Goal: Information Seeking & Learning: Learn about a topic

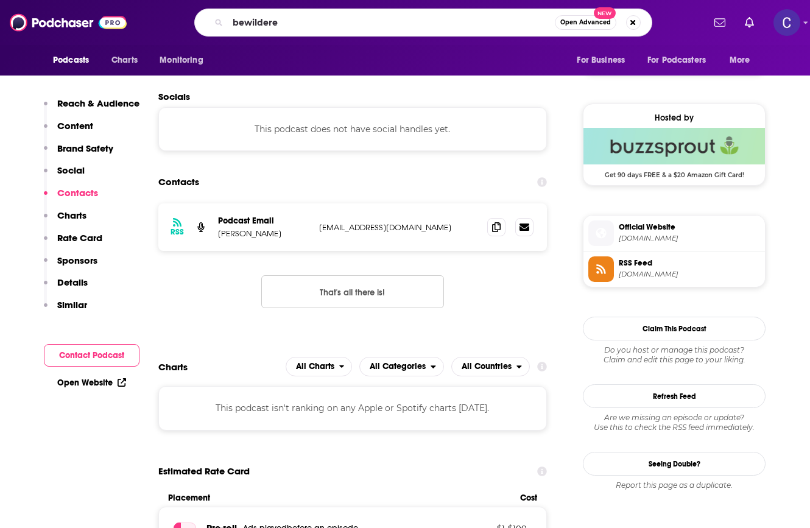
type input "bewildered"
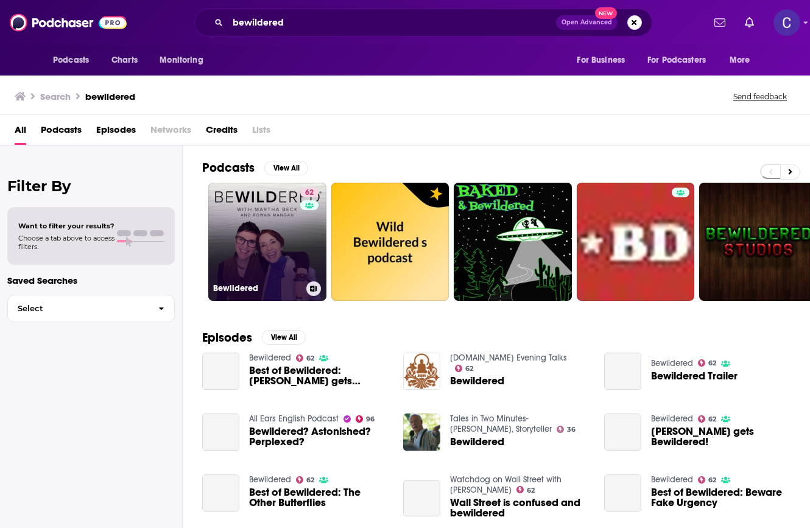
click at [259, 227] on link "62 Bewildered" at bounding box center [267, 242] width 118 height 118
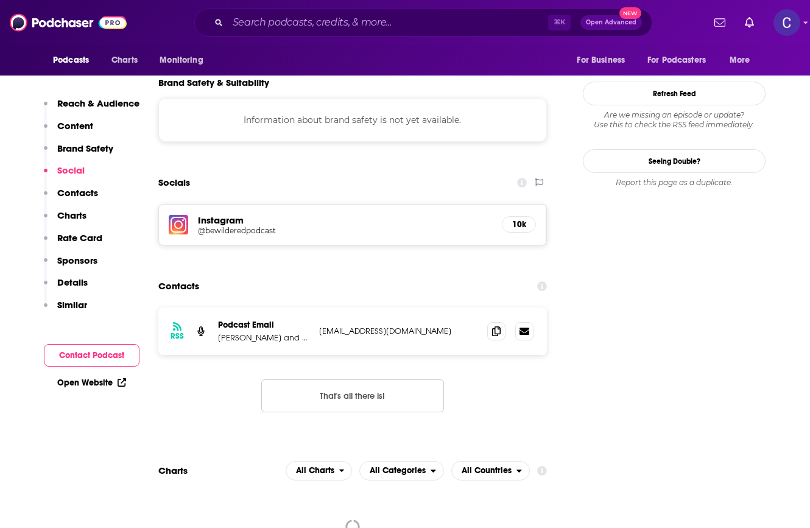
scroll to position [1081, 0]
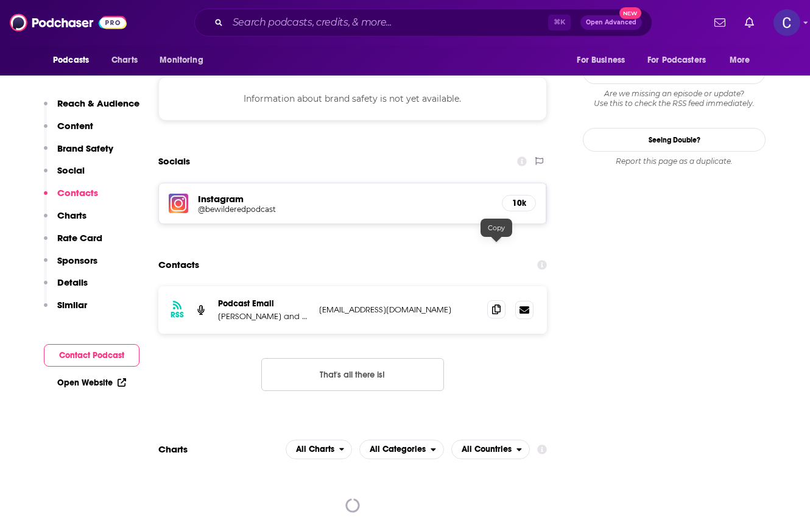
click at [496, 305] on icon at bounding box center [496, 310] width 9 height 10
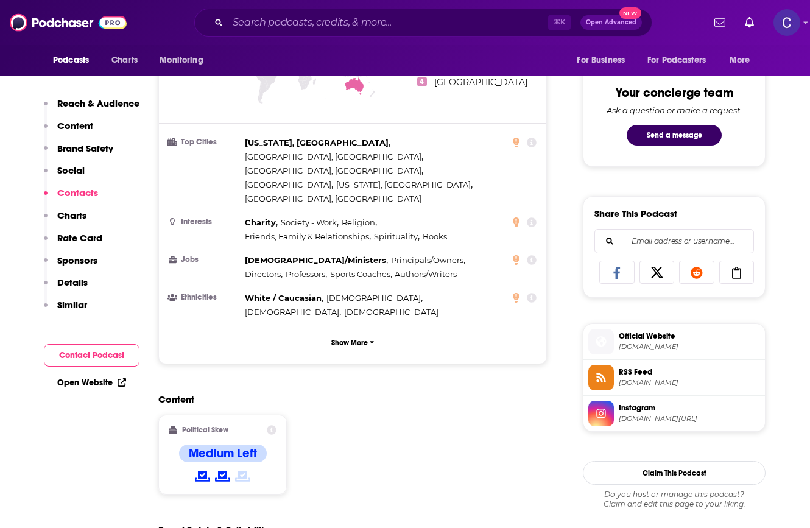
scroll to position [820, 0]
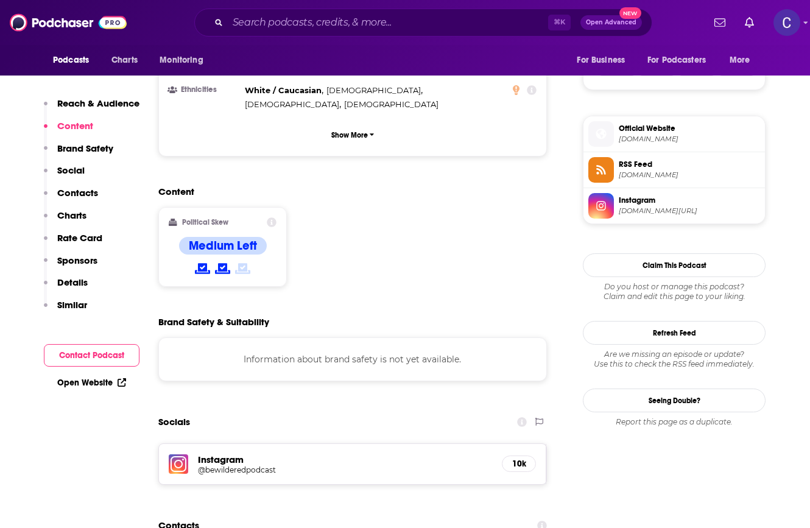
click at [238, 454] on h5 "Instagram" at bounding box center [345, 460] width 294 height 12
click at [241, 465] on h5 "@bewilderedpodcast" at bounding box center [295, 469] width 195 height 9
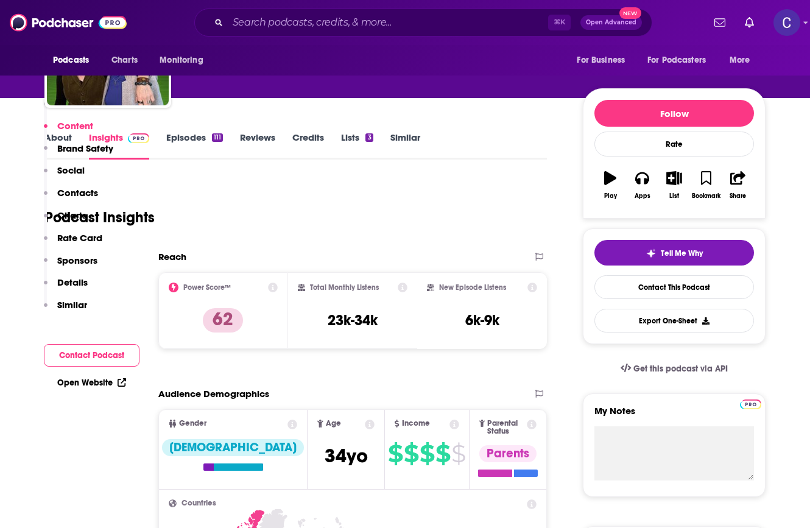
scroll to position [0, 0]
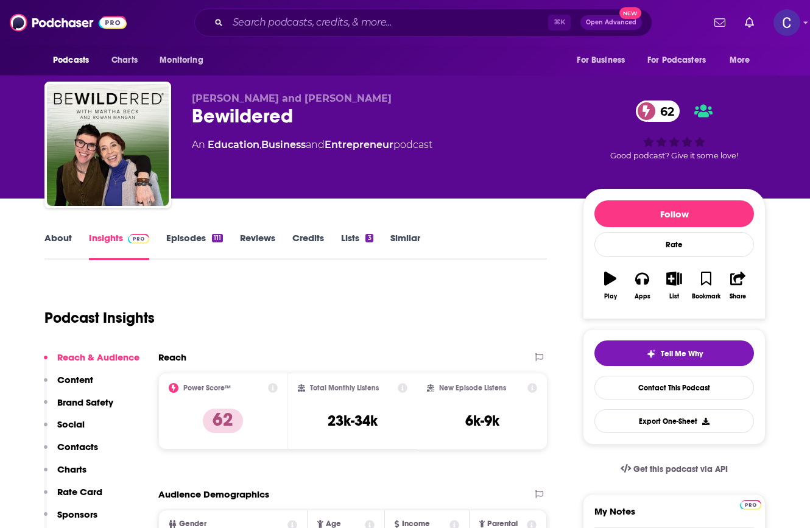
click at [48, 236] on link "About" at bounding box center [57, 246] width 27 height 28
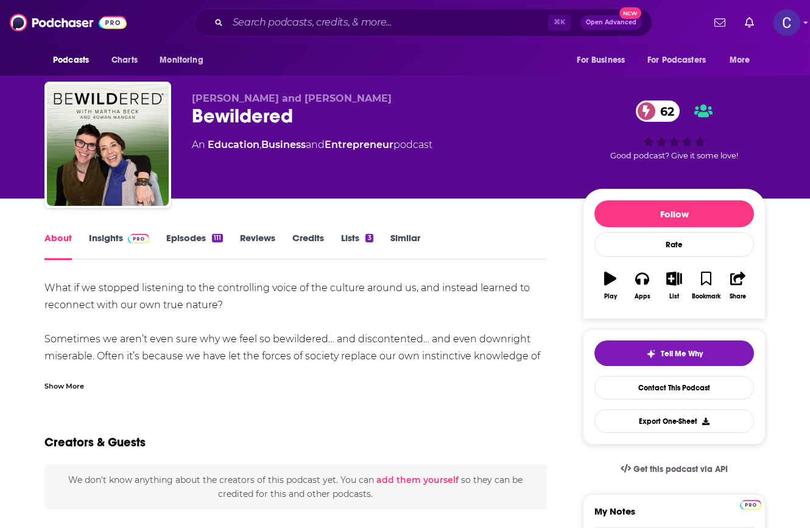
click at [60, 381] on div "Show More" at bounding box center [64, 385] width 40 height 12
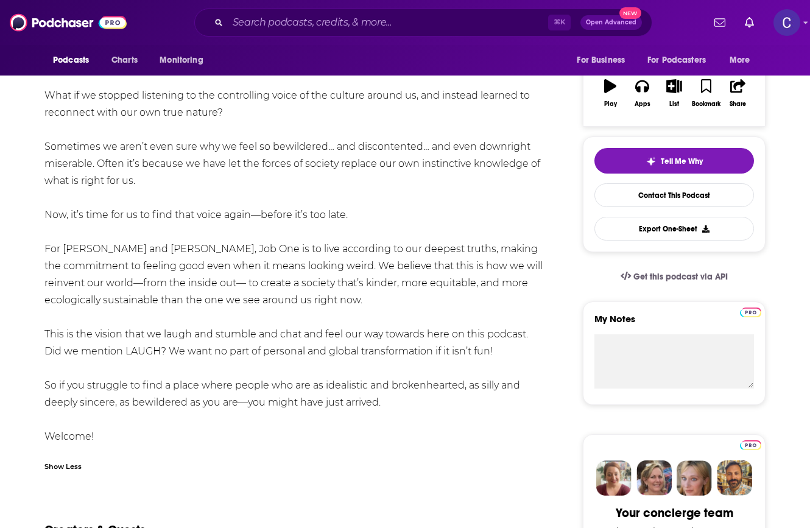
scroll to position [272, 0]
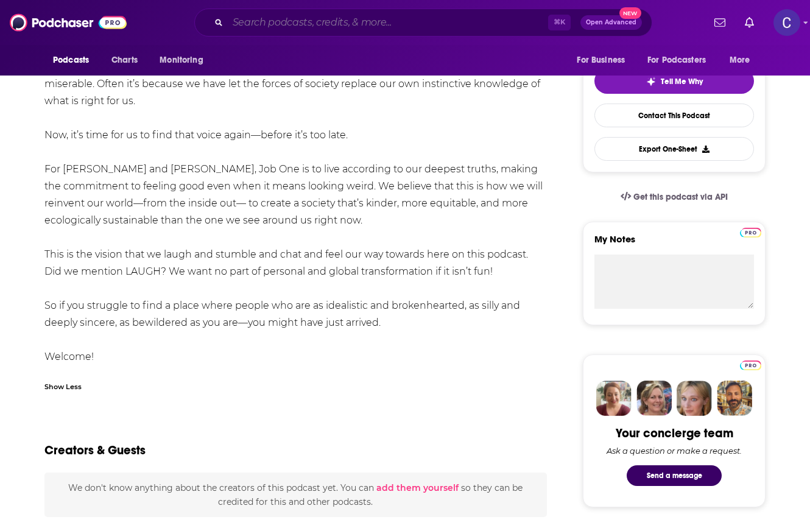
click at [316, 24] on input "Search podcasts, credits, & more..." at bounding box center [388, 22] width 320 height 19
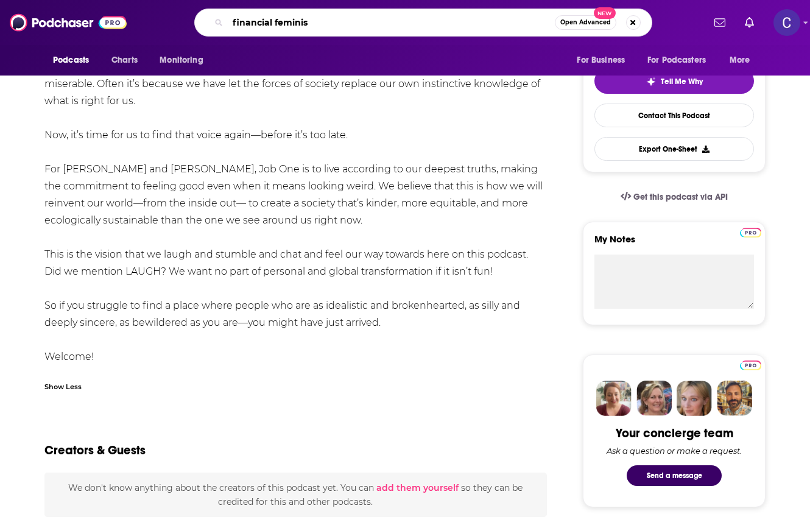
type input "financial feminist"
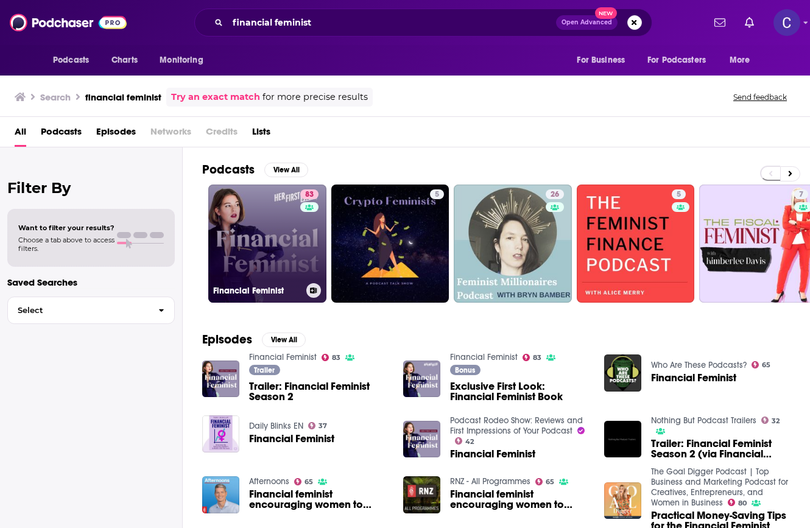
click at [258, 243] on link "83 Financial Feminist" at bounding box center [267, 244] width 118 height 118
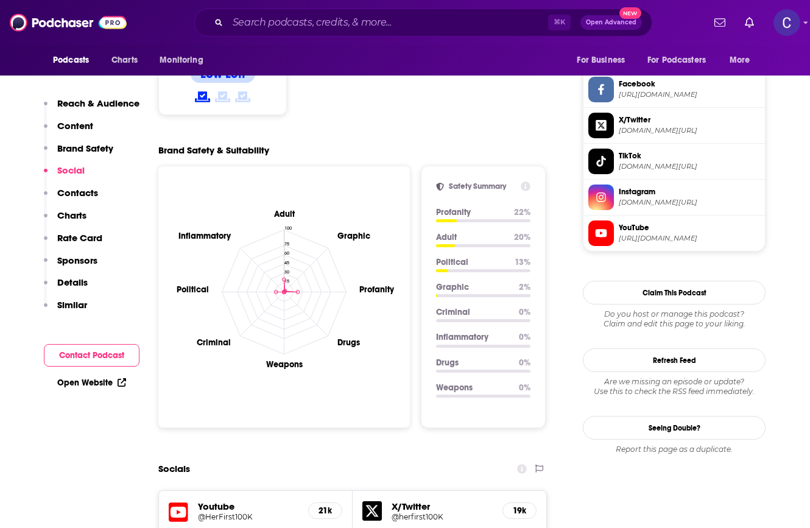
scroll to position [1411, 0]
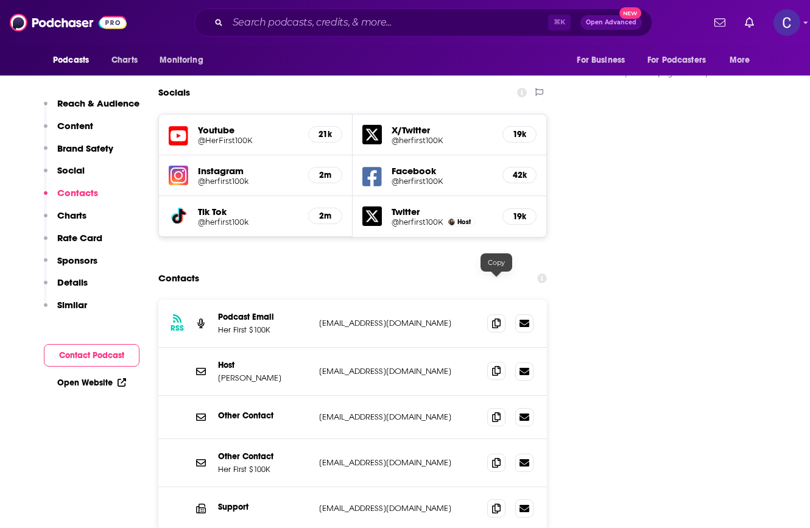
click at [495, 362] on span at bounding box center [496, 371] width 18 height 18
click at [503, 453] on span at bounding box center [496, 462] width 18 height 18
click at [494, 318] on icon at bounding box center [496, 323] width 9 height 10
click at [373, 27] on input "Search podcasts, credits, & more..." at bounding box center [388, 22] width 320 height 19
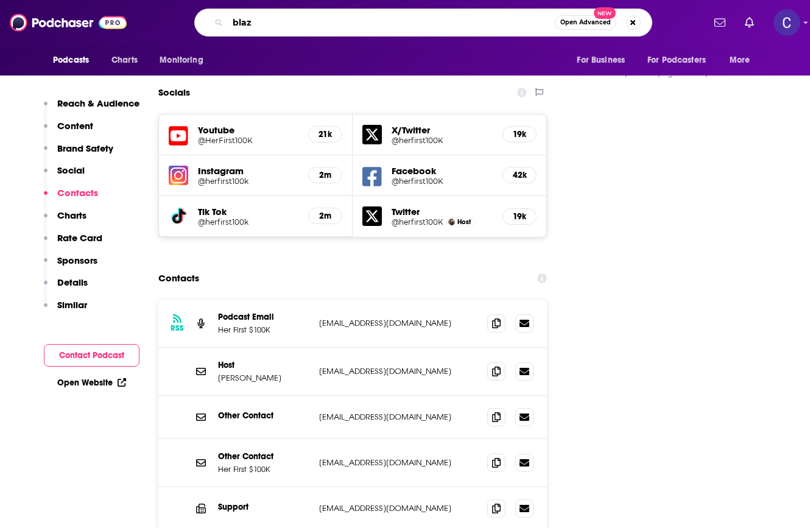
type input "blaze"
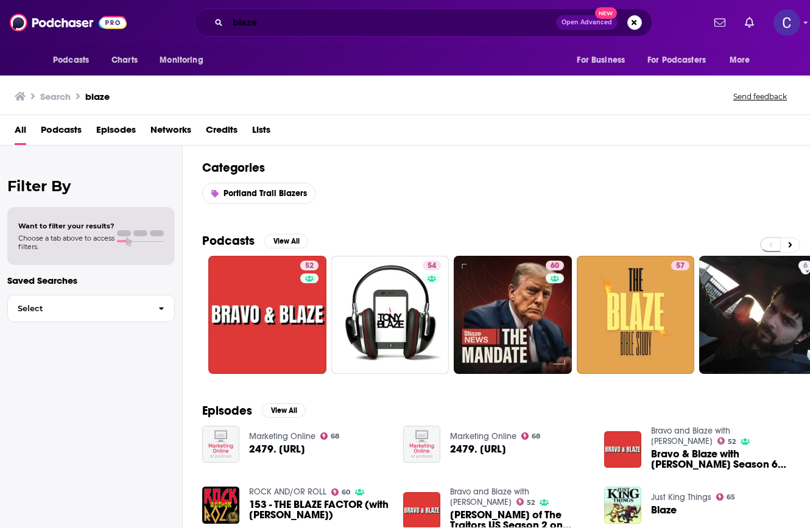
click at [351, 22] on input "blaze" at bounding box center [392, 22] width 328 height 19
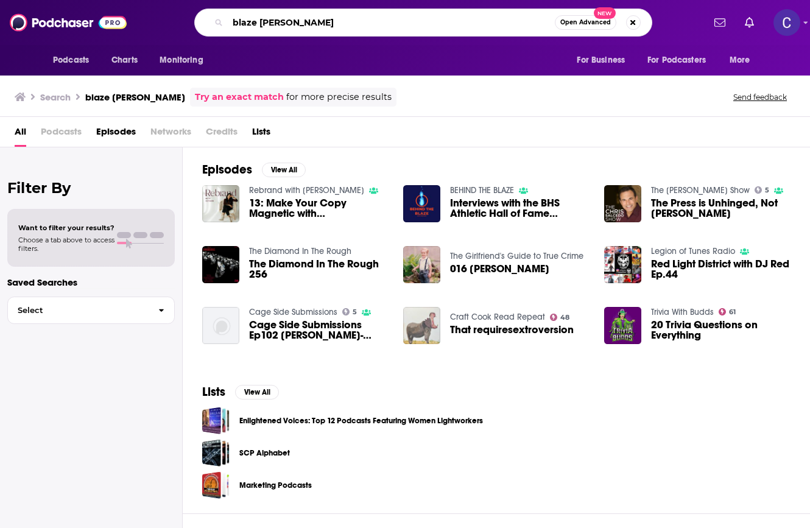
drag, startPoint x: 320, startPoint y: 23, endPoint x: 293, endPoint y: 23, distance: 26.8
click at [293, 23] on input "blaze megan smith" at bounding box center [391, 22] width 327 height 19
type input "blaze megan smyth"
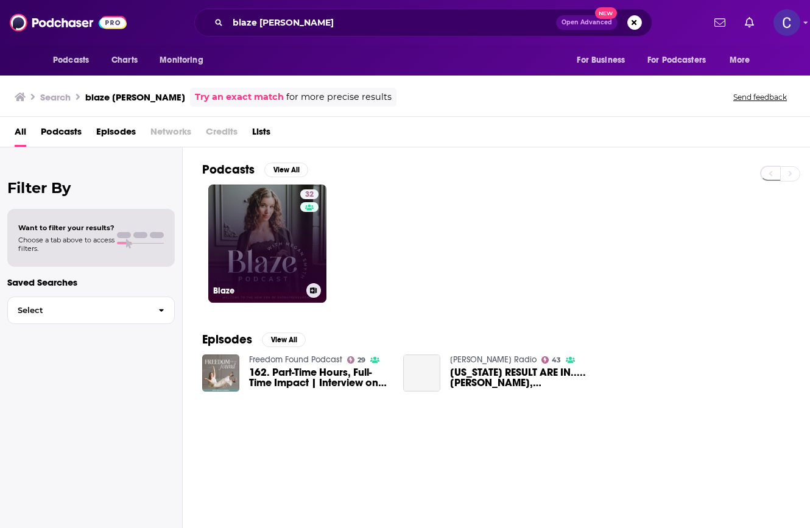
click at [259, 269] on link "32 Blaze" at bounding box center [267, 244] width 118 height 118
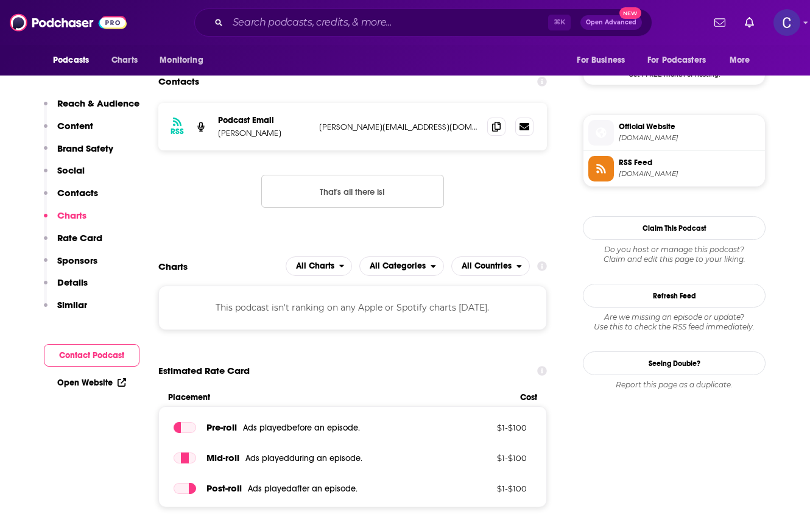
scroll to position [1006, 0]
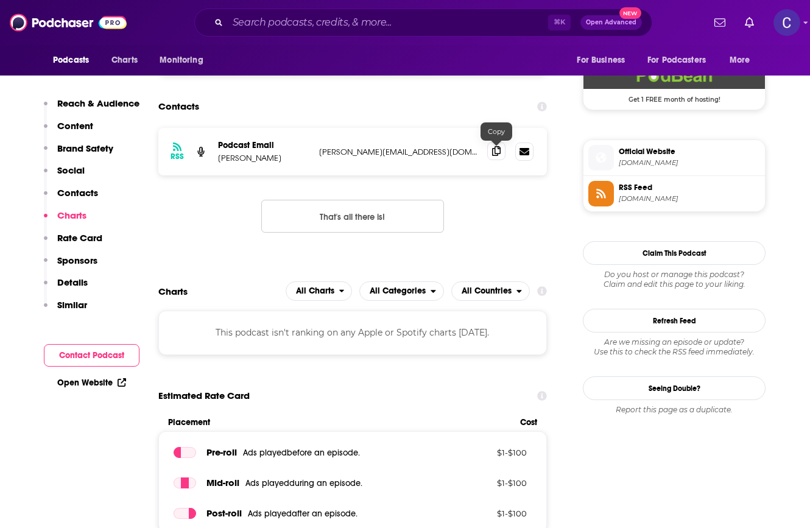
click at [496, 149] on icon at bounding box center [496, 151] width 9 height 10
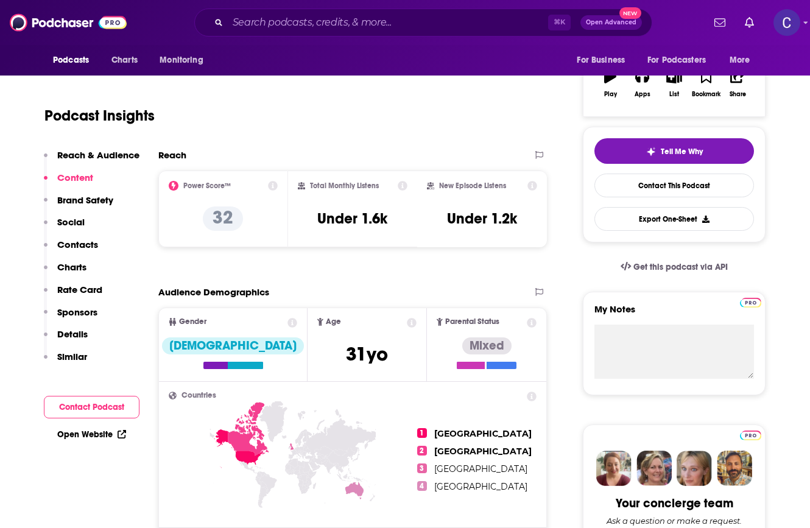
scroll to position [0, 0]
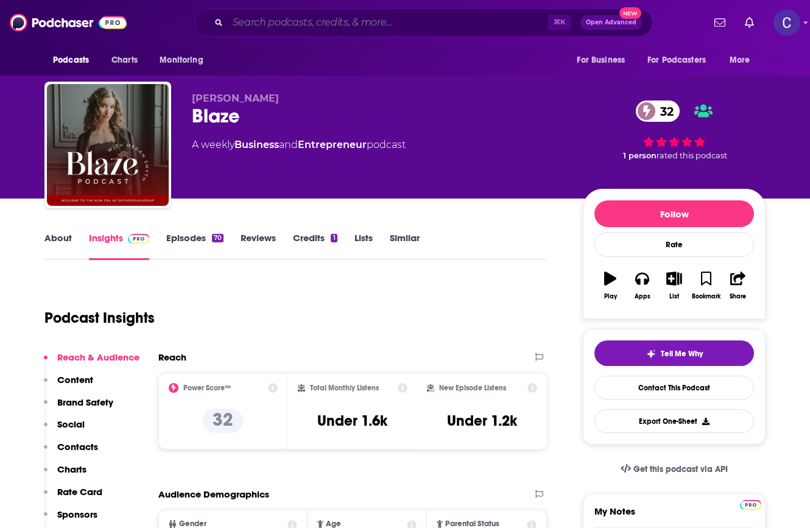
click at [334, 16] on input "Search podcasts, credits, & more..." at bounding box center [388, 22] width 320 height 19
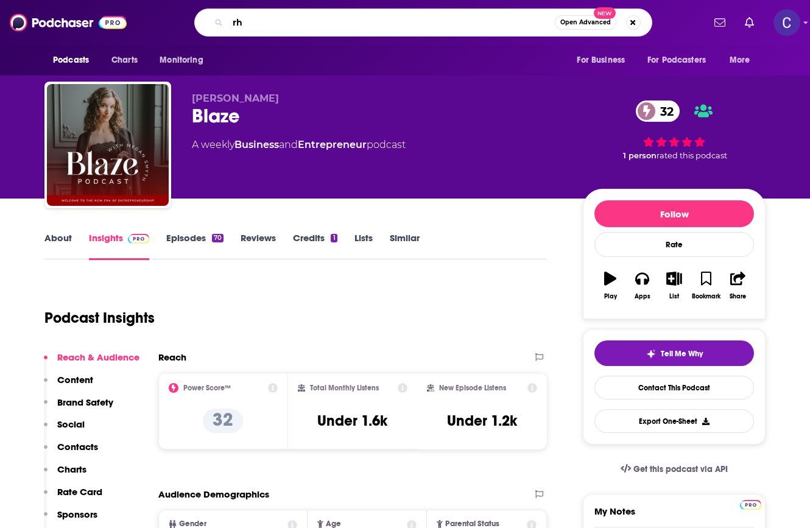
type input "r"
type input "the beauty of influence"
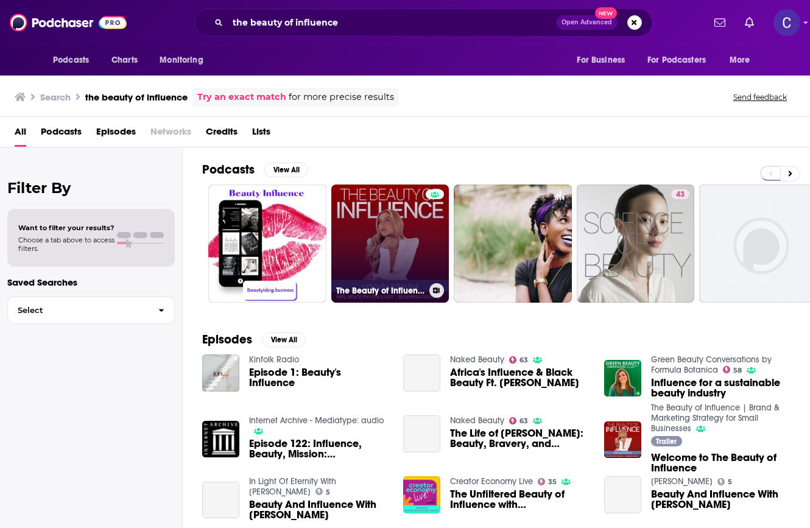
click at [388, 217] on link "The Beauty of Influence | Brand & Marketing Strategy for Small Businesses" at bounding box center [390, 244] width 118 height 118
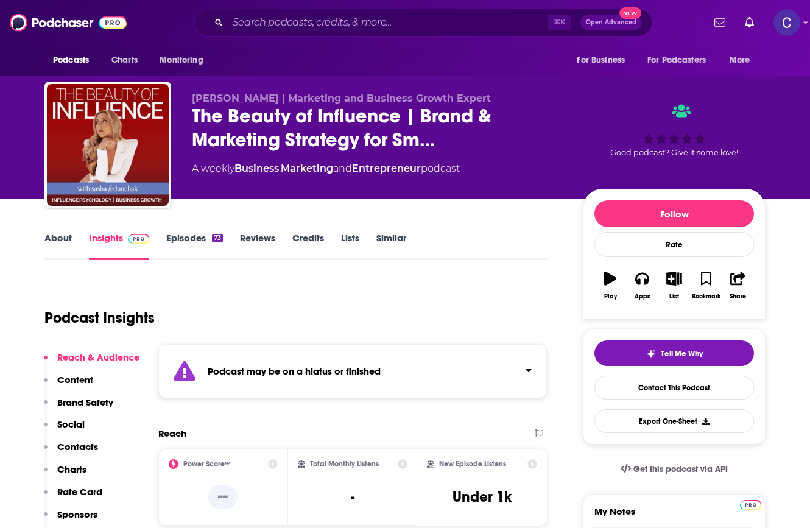
click at [203, 241] on link "Episodes 73" at bounding box center [194, 246] width 57 height 28
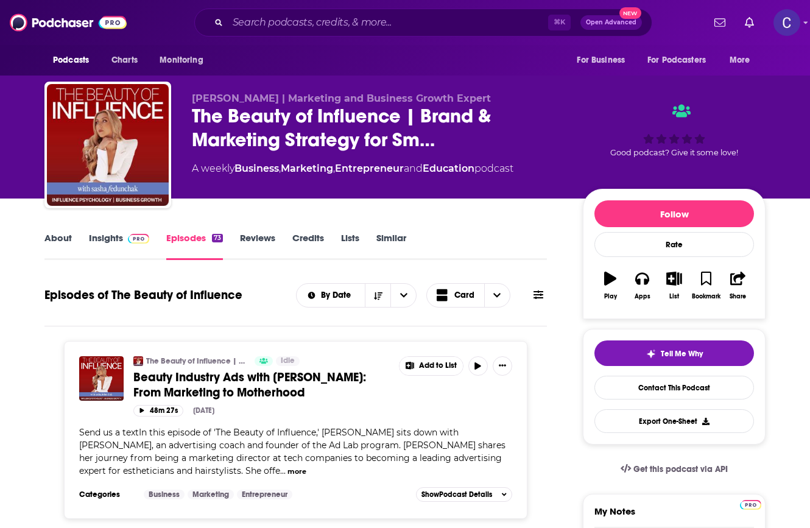
click at [137, 240] on img at bounding box center [138, 239] width 21 height 10
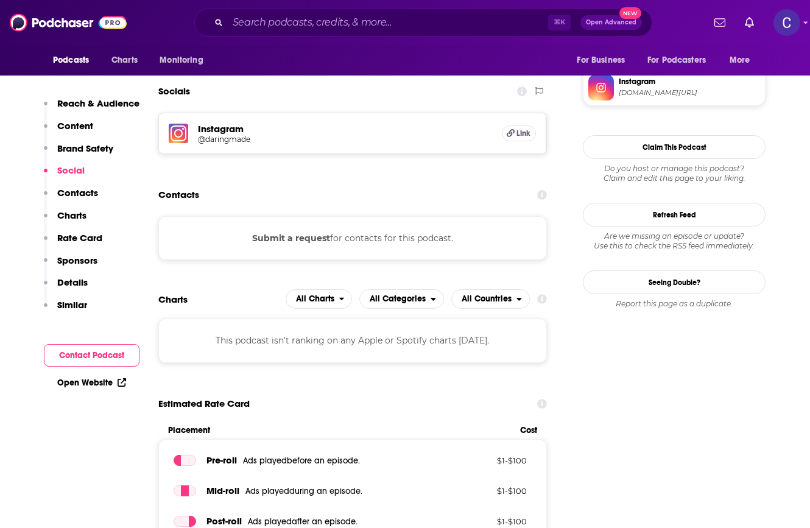
scroll to position [929, 0]
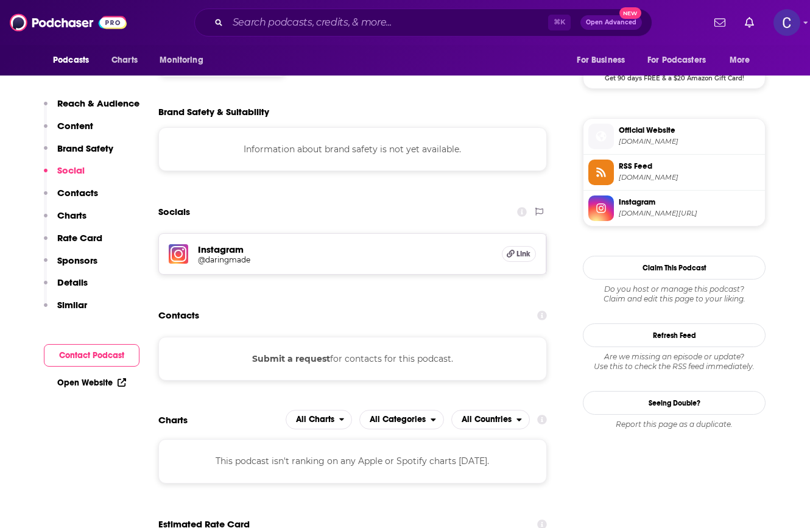
click at [230, 255] on h5 "Instagram" at bounding box center [345, 250] width 294 height 12
click at [235, 251] on h5 "Instagram" at bounding box center [345, 250] width 294 height 12
click at [236, 255] on h5 "Instagram" at bounding box center [345, 250] width 294 height 12
click at [235, 261] on h5 "@daringmade" at bounding box center [295, 259] width 195 height 9
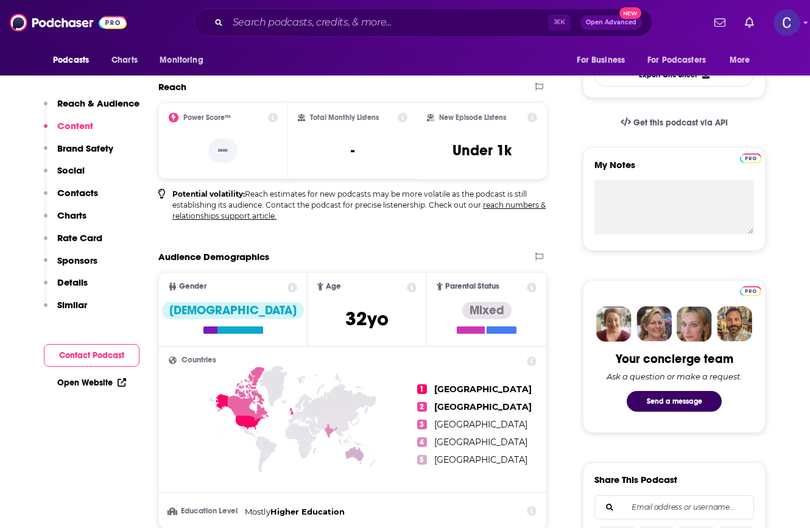
scroll to position [0, 0]
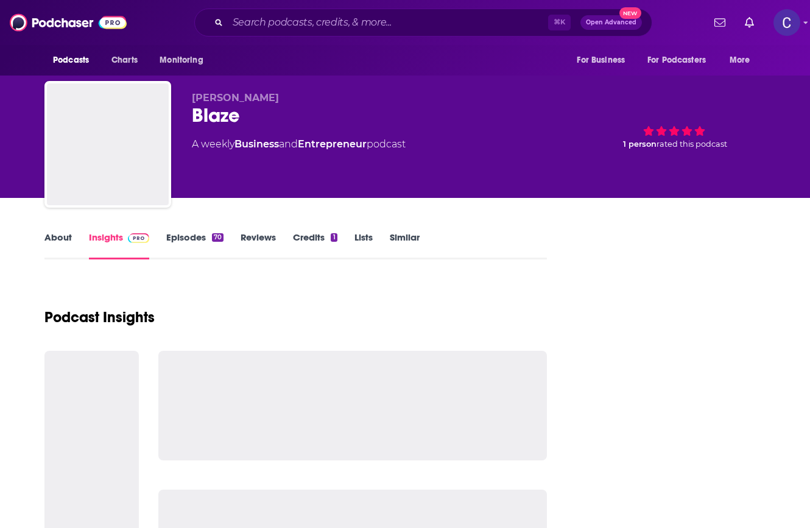
scroll to position [144, 0]
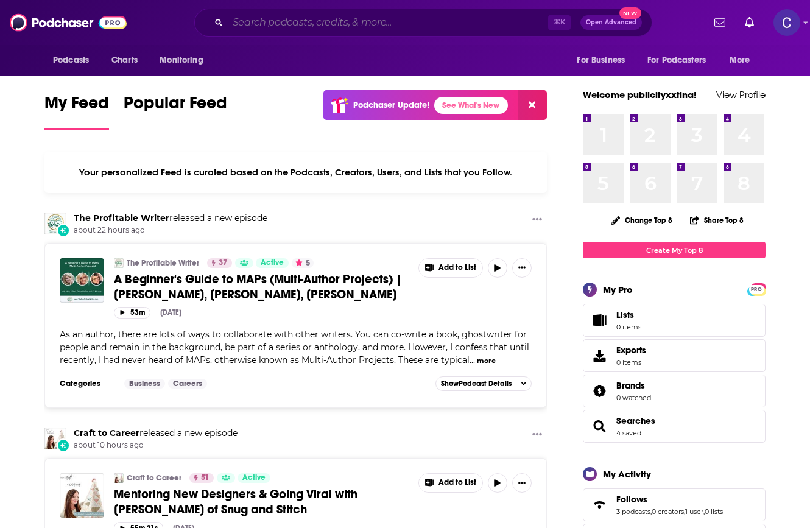
click at [330, 29] on input "Search podcasts, credits, & more..." at bounding box center [388, 22] width 320 height 19
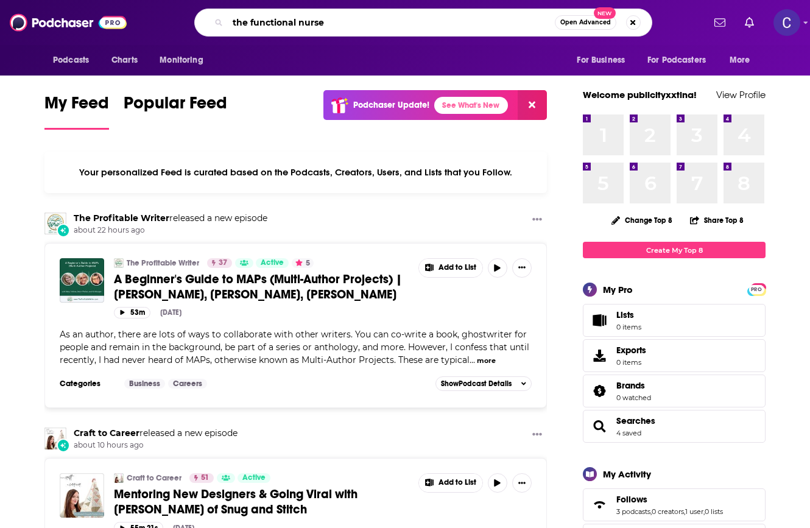
type input "the functional nurse"
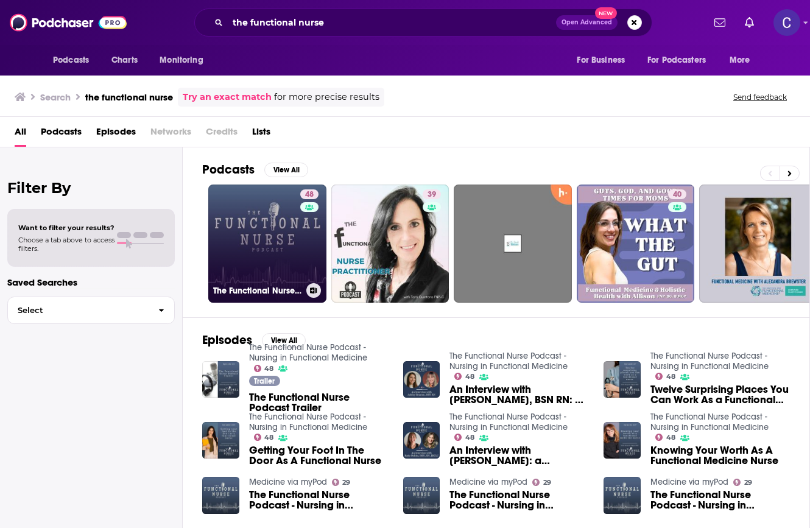
click at [272, 238] on link "48 The Functional Nurse Podcast - Nursing in Functional Medicine" at bounding box center [267, 244] width 118 height 118
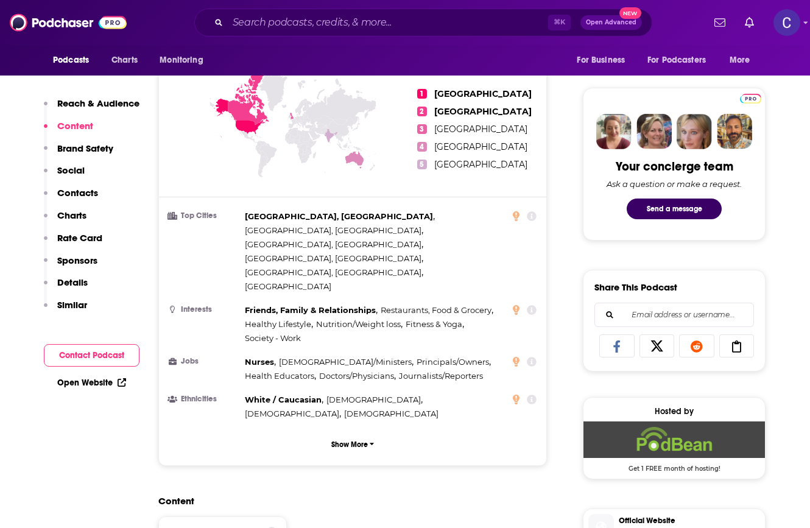
scroll to position [540, 0]
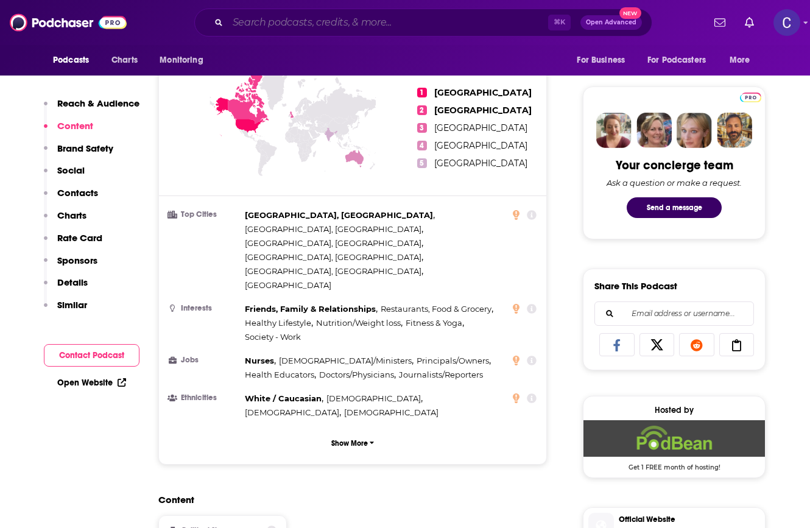
click at [340, 20] on input "Search podcasts, credits, & more..." at bounding box center [388, 22] width 320 height 19
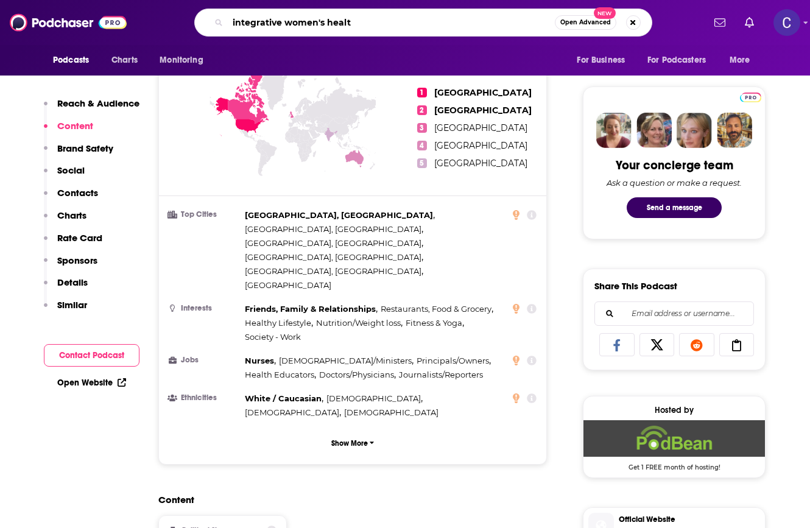
type input "integrative women's health"
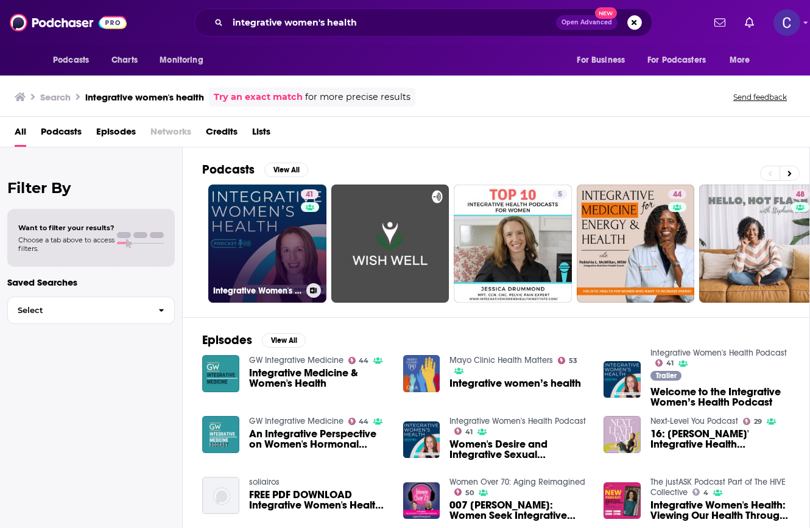
click at [273, 238] on link "41 Integrative Women's Health Podcast" at bounding box center [267, 244] width 118 height 118
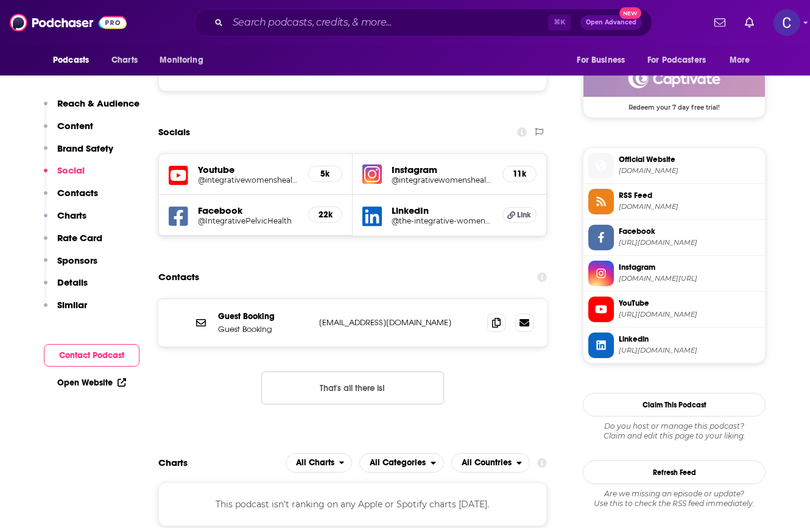
scroll to position [913, 0]
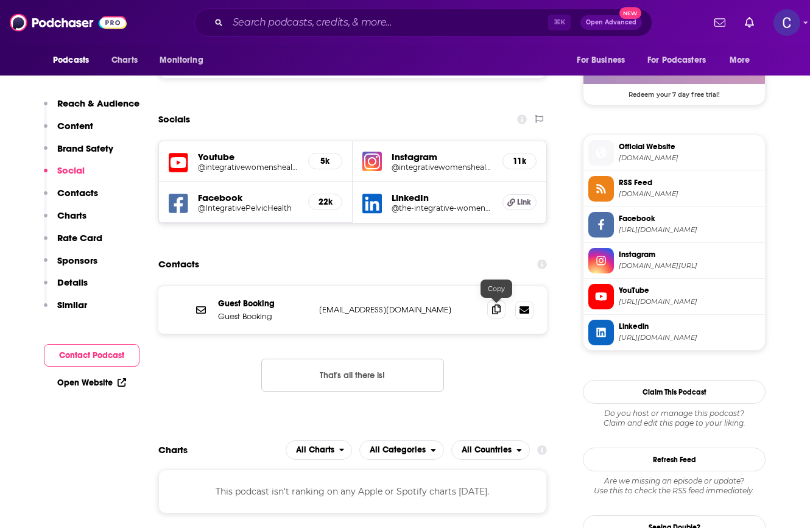
click at [493, 314] on icon at bounding box center [496, 310] width 9 height 10
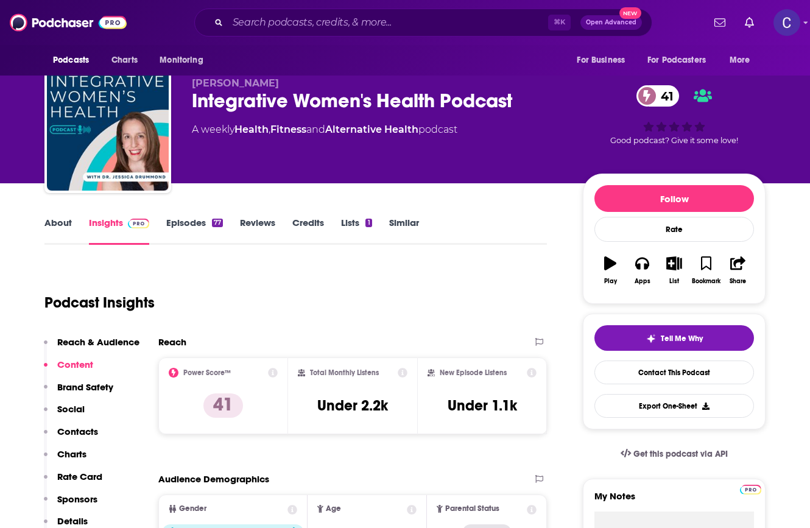
scroll to position [0, 0]
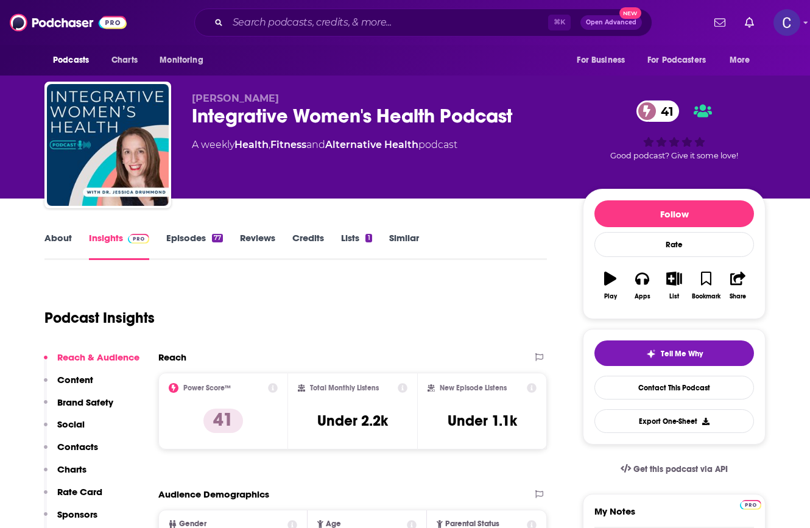
click at [48, 249] on link "About" at bounding box center [57, 246] width 27 height 28
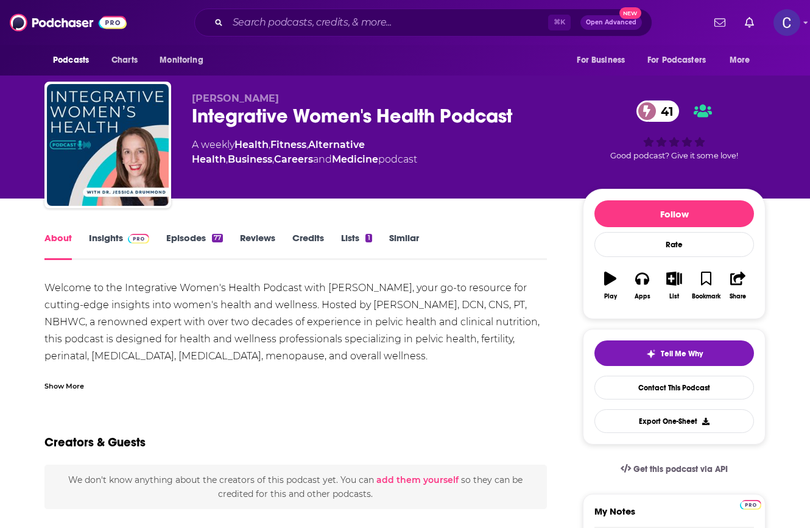
click at [183, 236] on link "Episodes 77" at bounding box center [194, 246] width 57 height 28
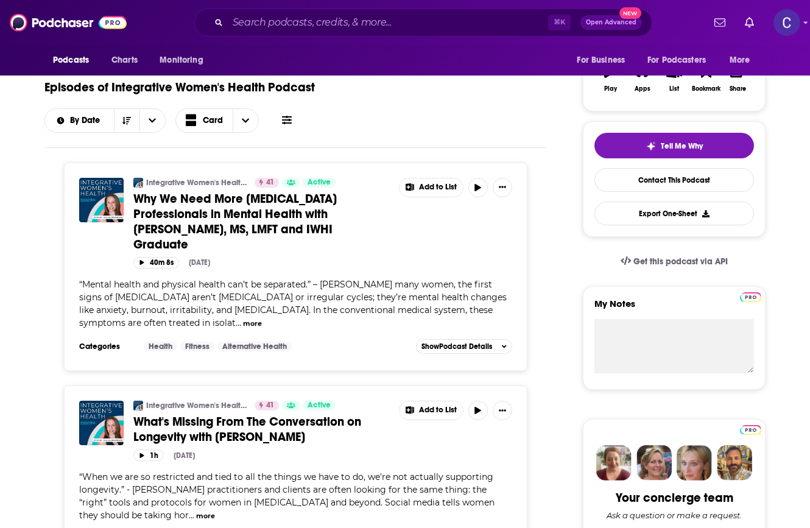
scroll to position [248, 0]
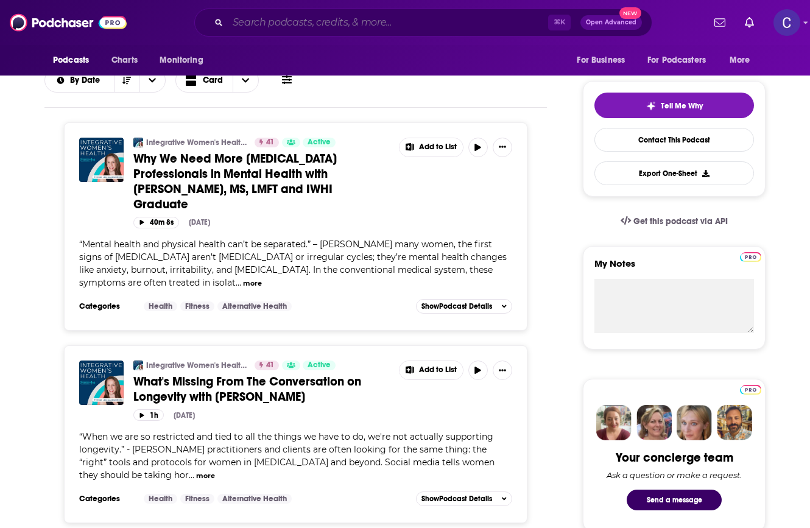
click at [336, 23] on input "Search podcasts, credits, & more..." at bounding box center [388, 22] width 320 height 19
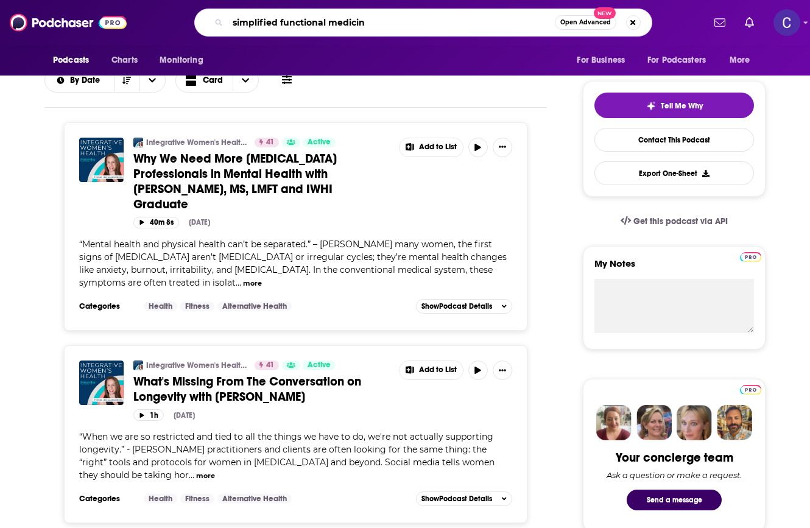
type input "simplified functional medicine"
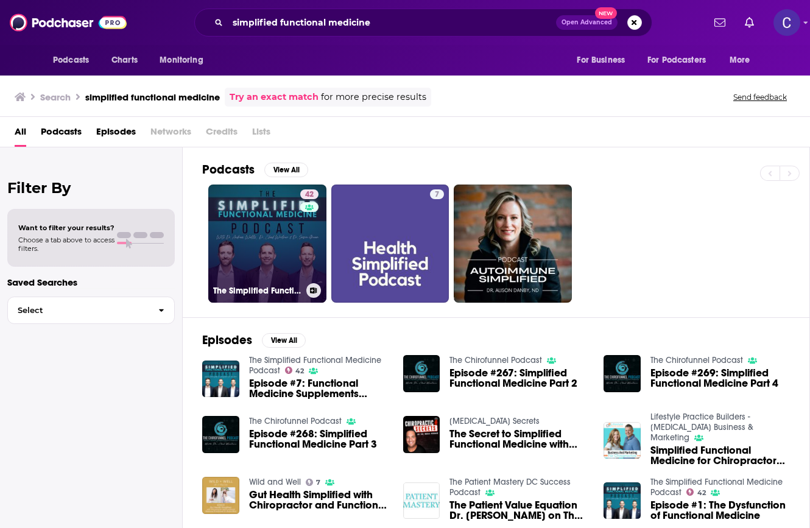
click at [266, 270] on link "42 The Simplified Functional Medicine Podcast" at bounding box center [267, 244] width 118 height 118
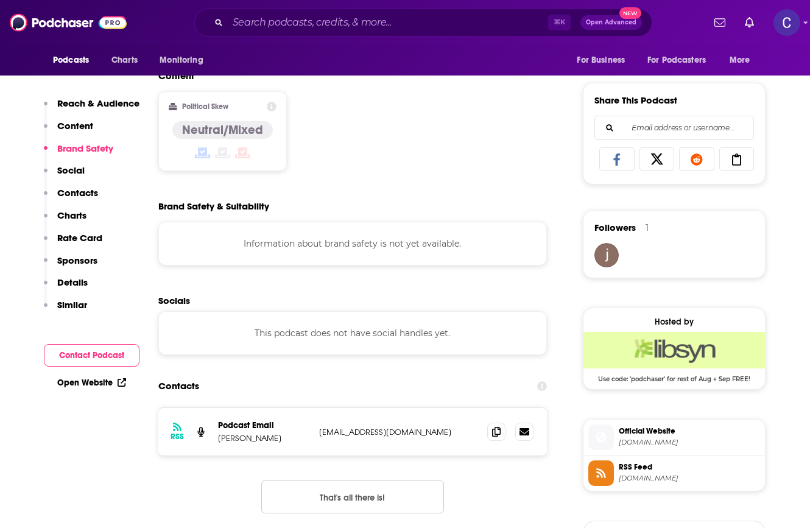
scroll to position [750, 0]
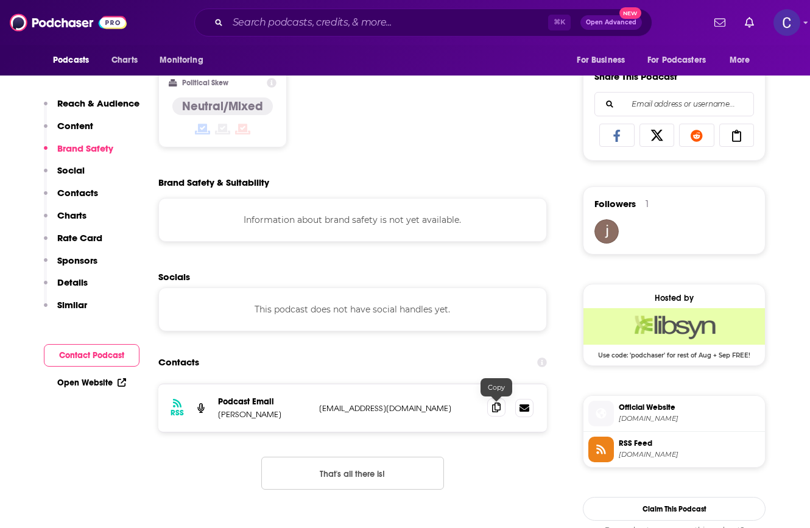
click at [496, 411] on icon at bounding box center [496, 408] width 9 height 10
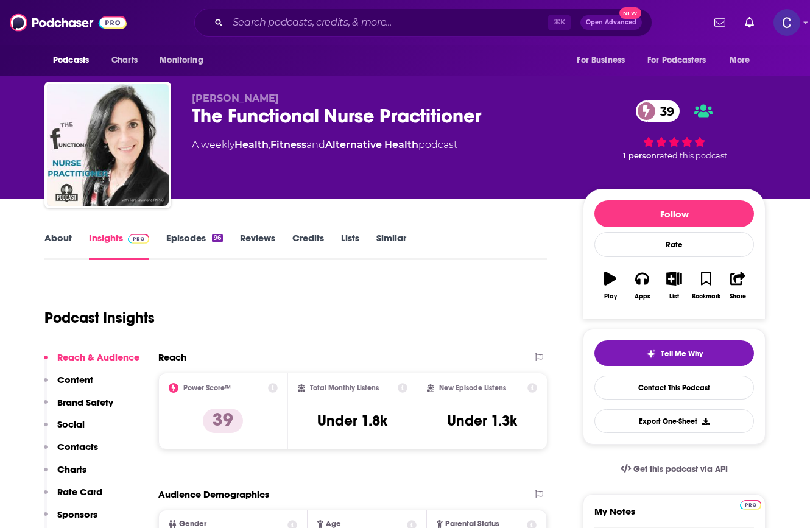
click at [63, 237] on link "About" at bounding box center [57, 246] width 27 height 28
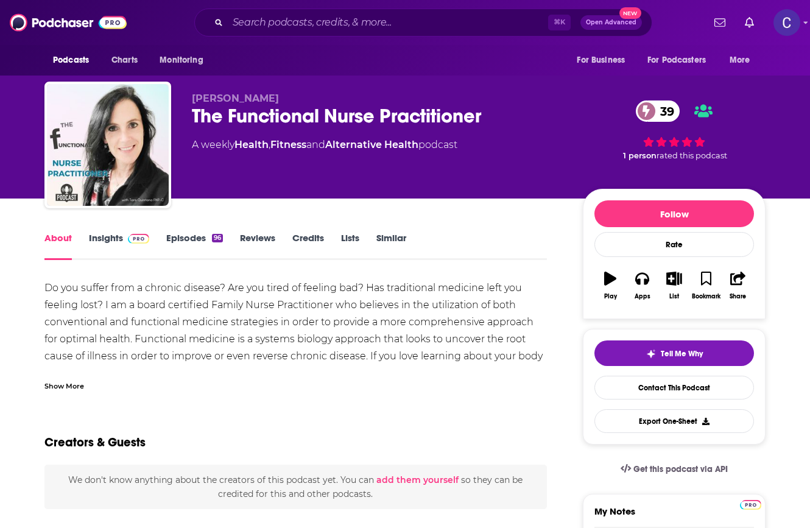
click at [186, 238] on link "Episodes 96" at bounding box center [194, 246] width 57 height 28
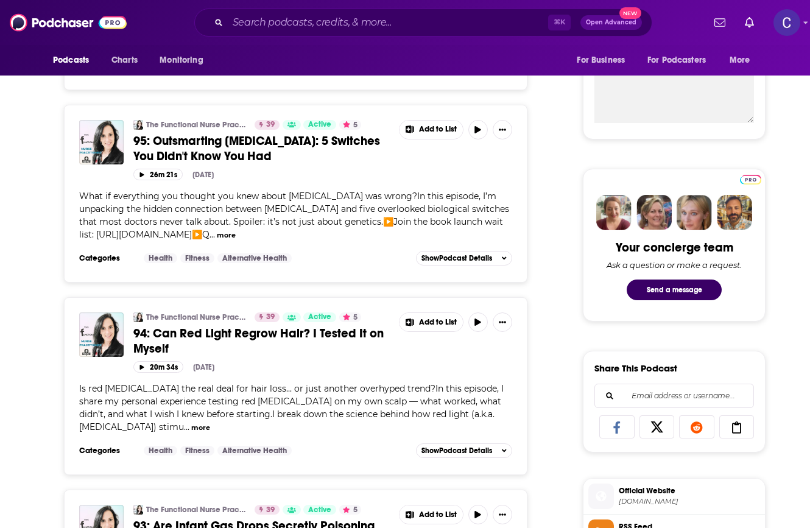
scroll to position [645, 0]
